Goal: Find specific page/section: Find specific page/section

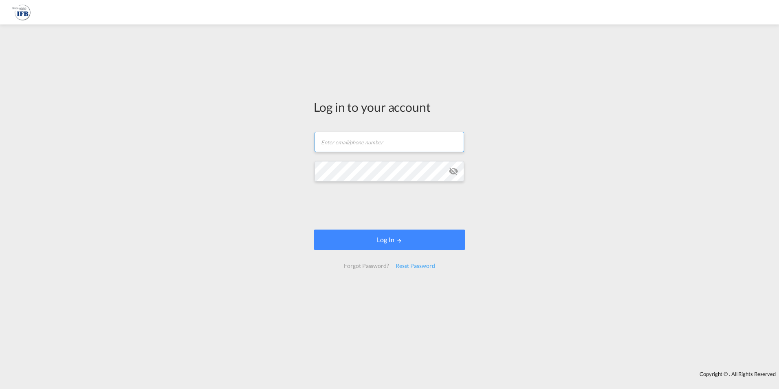
click at [406, 135] on input "text" at bounding box center [390, 142] width 150 height 20
type input "[PERSON_NAME][EMAIL_ADDRESS][DOMAIN_NAME]"
drag, startPoint x: 719, startPoint y: 358, endPoint x: 730, endPoint y: 357, distance: 10.6
click at [720, 358] on div "Log in to your account [PERSON_NAME][EMAIL_ADDRESS][DOMAIN_NAME] Password field…" at bounding box center [389, 198] width 779 height 338
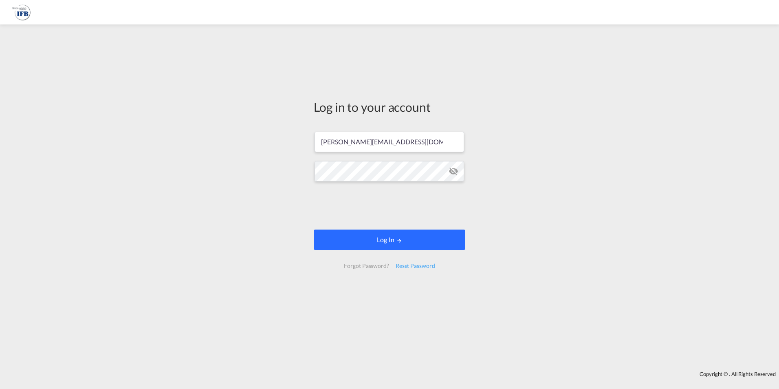
click at [413, 245] on button "Log In" at bounding box center [390, 239] width 152 height 20
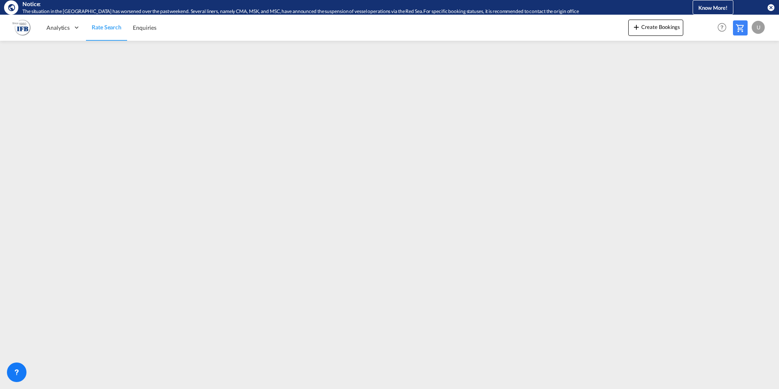
click at [765, 24] on md-menu "U My Profile Logout" at bounding box center [759, 24] width 15 height 19
click at [760, 26] on div "U" at bounding box center [758, 27] width 13 height 13
click at [731, 76] on button "Logout" at bounding box center [748, 77] width 53 height 16
